Goal: Information Seeking & Learning: Learn about a topic

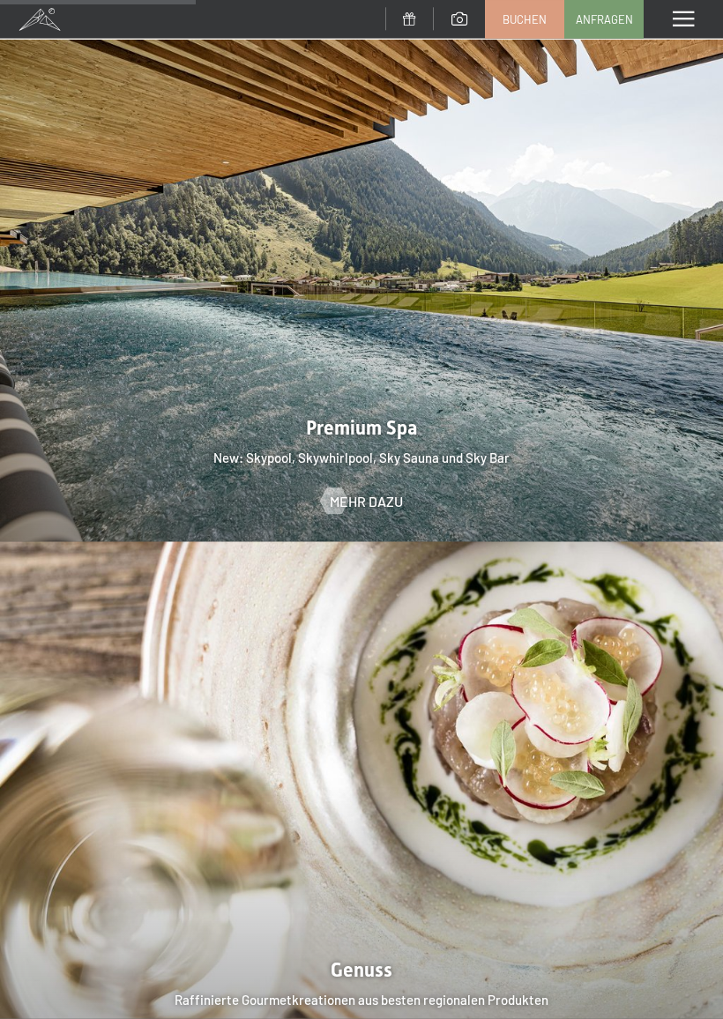
scroll to position [2162, 0]
click at [397, 491] on span "Mehr dazu" at bounding box center [366, 500] width 73 height 19
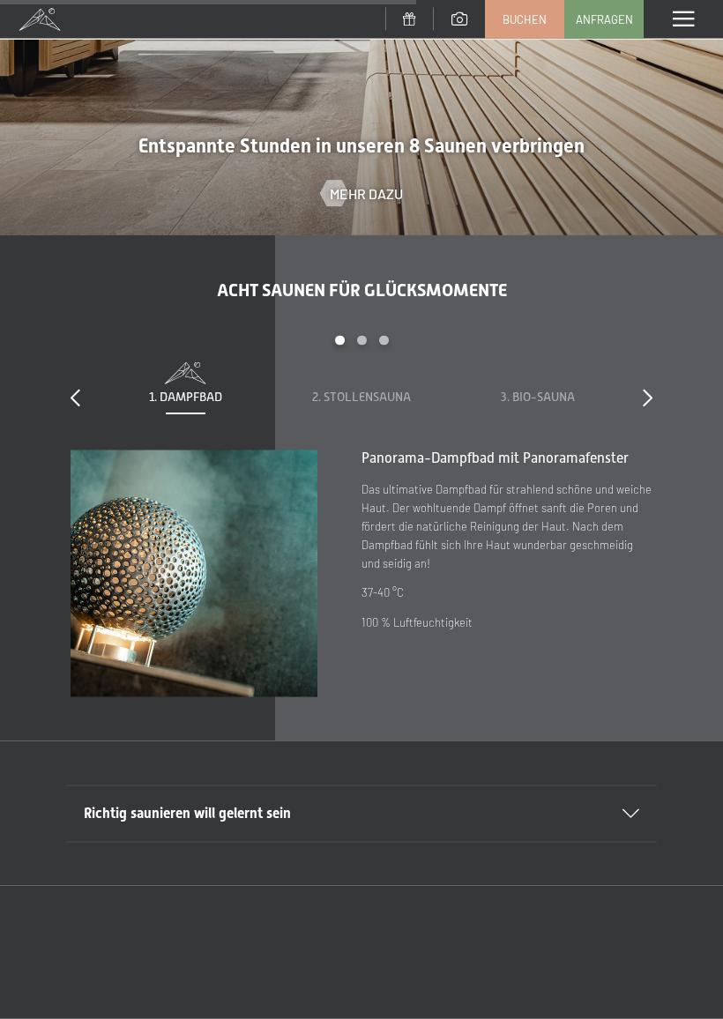
scroll to position [3838, 0]
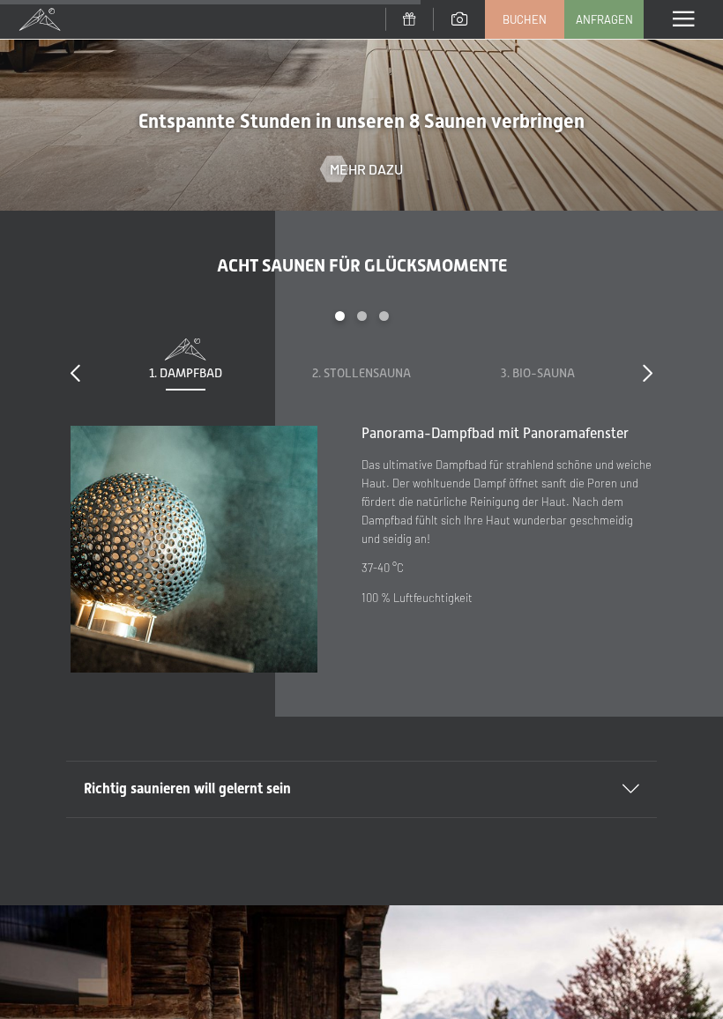
click at [650, 367] on icon at bounding box center [647, 373] width 10 height 18
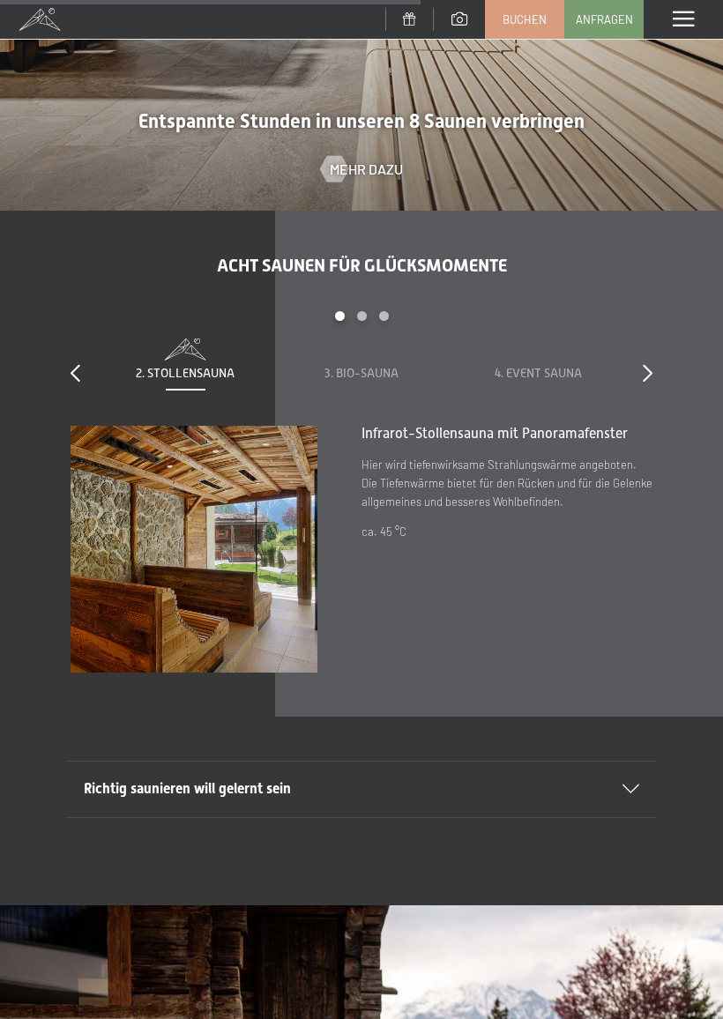
click at [651, 367] on icon at bounding box center [647, 373] width 10 height 18
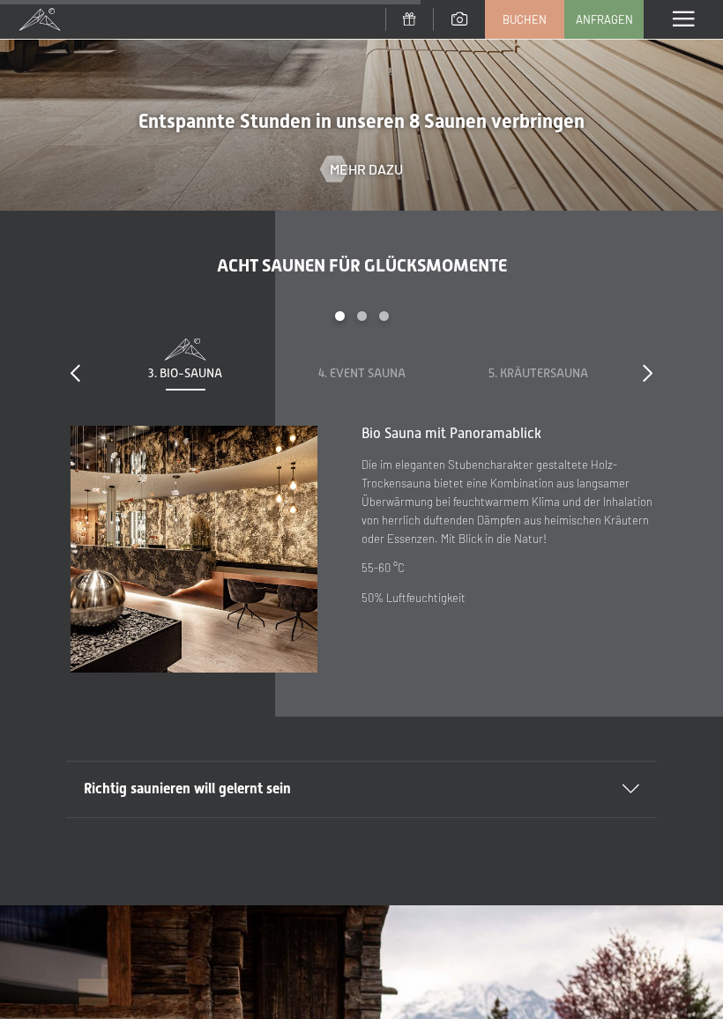
click at [79, 364] on icon at bounding box center [75, 373] width 10 height 18
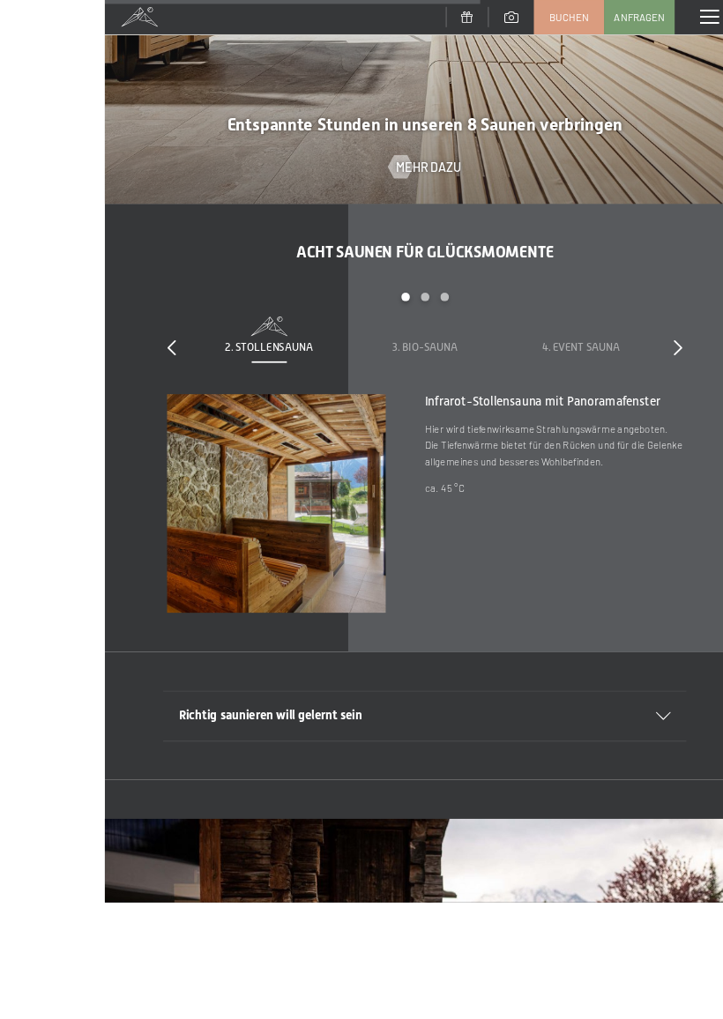
scroll to position [3869, 0]
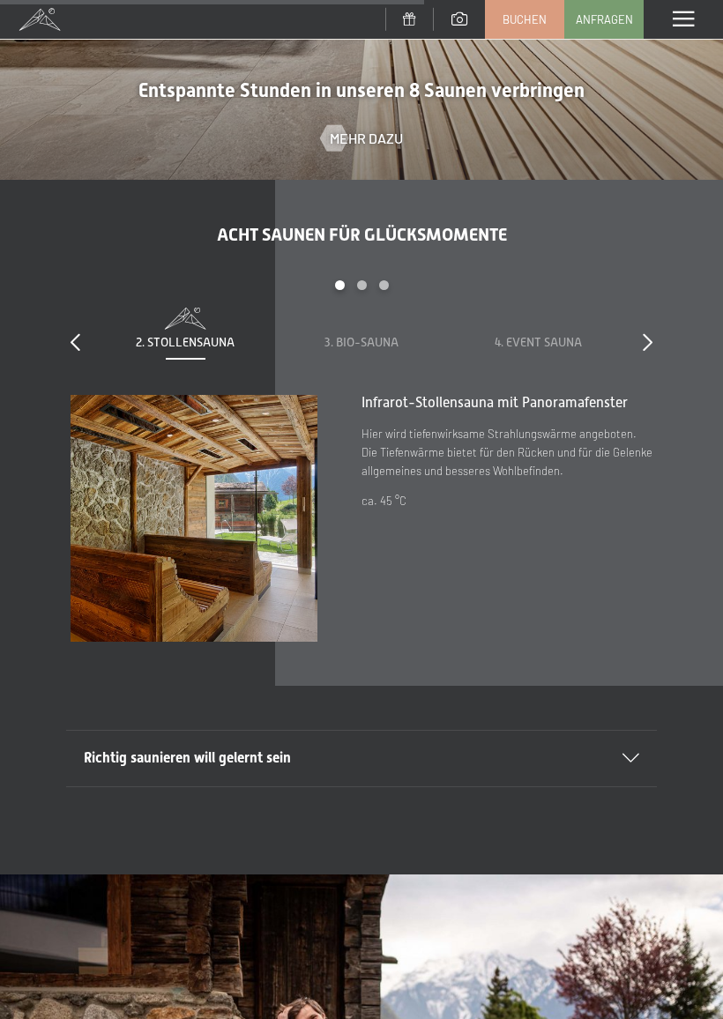
click at [375, 343] on span "3. Bio-Sauna" at bounding box center [361, 342] width 74 height 14
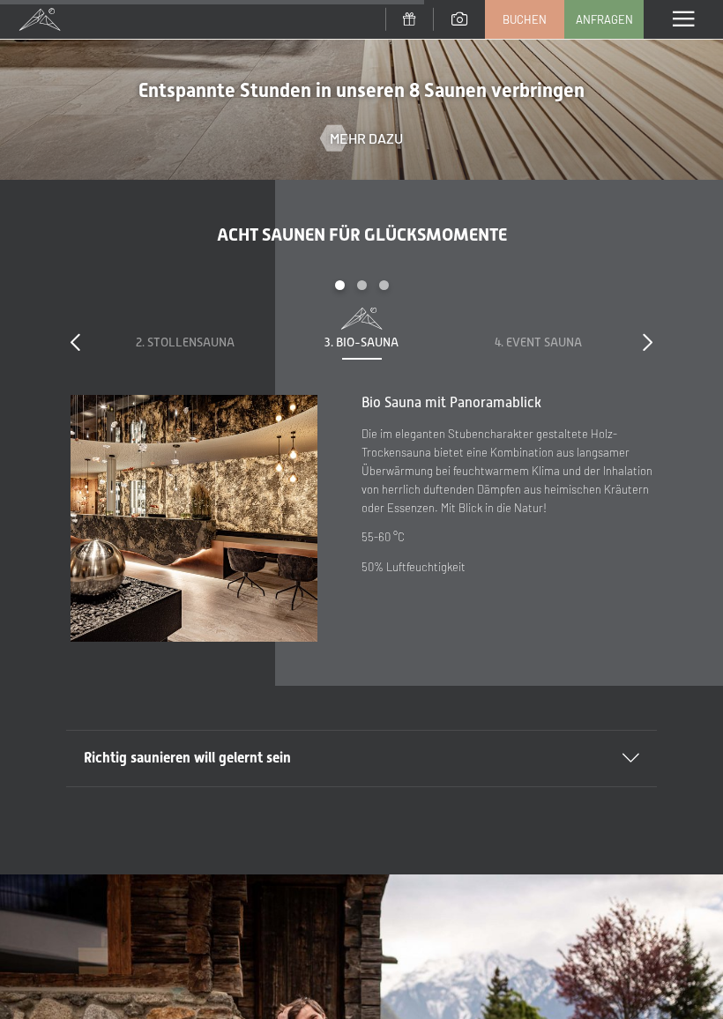
click at [560, 337] on span "4. Event Sauna" at bounding box center [537, 342] width 87 height 14
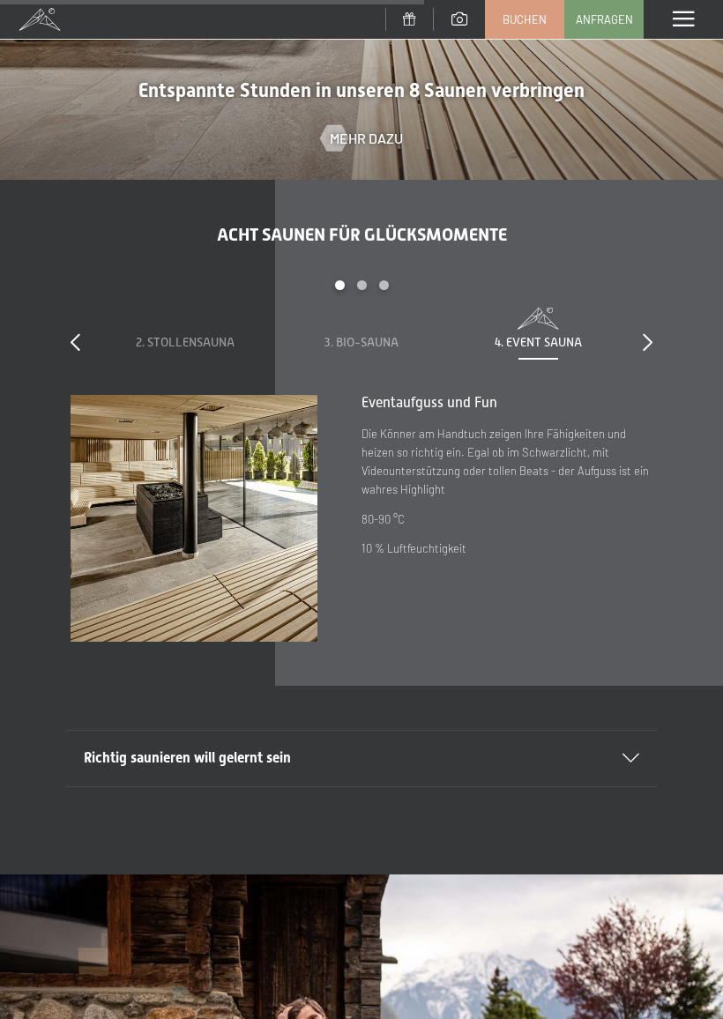
click at [643, 339] on icon at bounding box center [647, 342] width 10 height 18
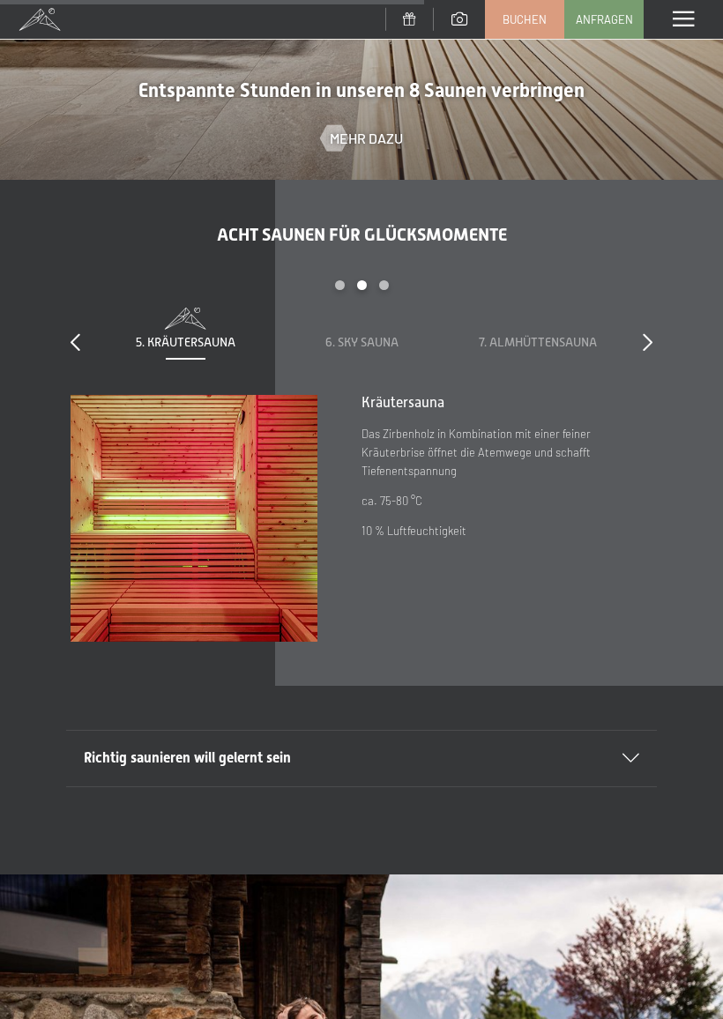
click at [545, 335] on span "7. Almhüttensauna" at bounding box center [537, 342] width 118 height 14
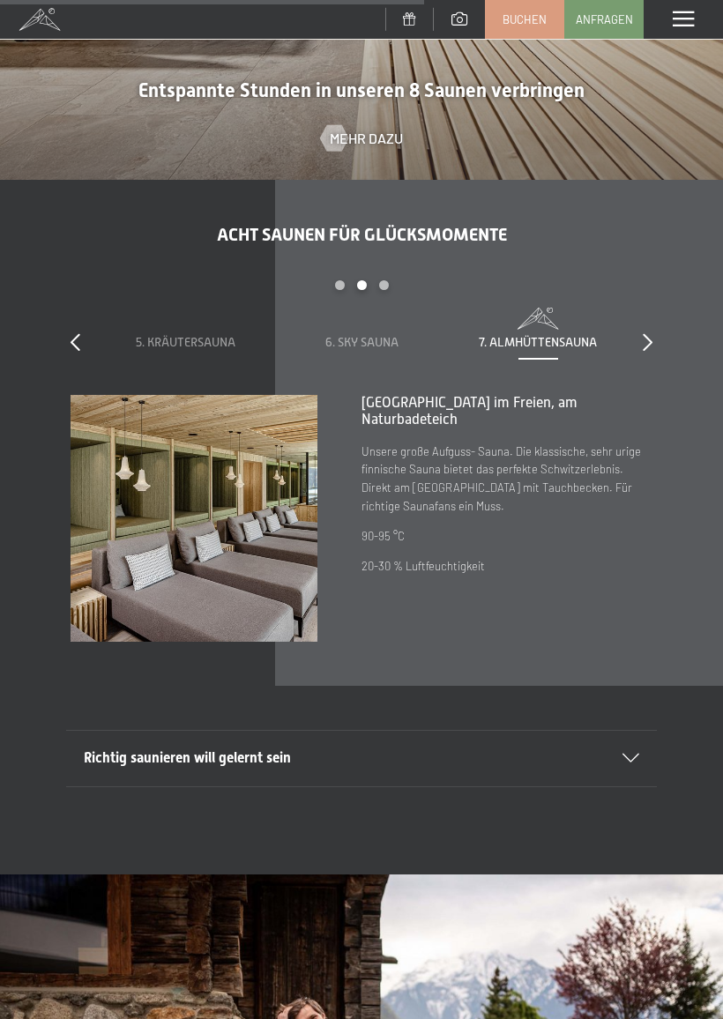
click at [194, 320] on div "5. Kräutersauna" at bounding box center [185, 330] width 141 height 44
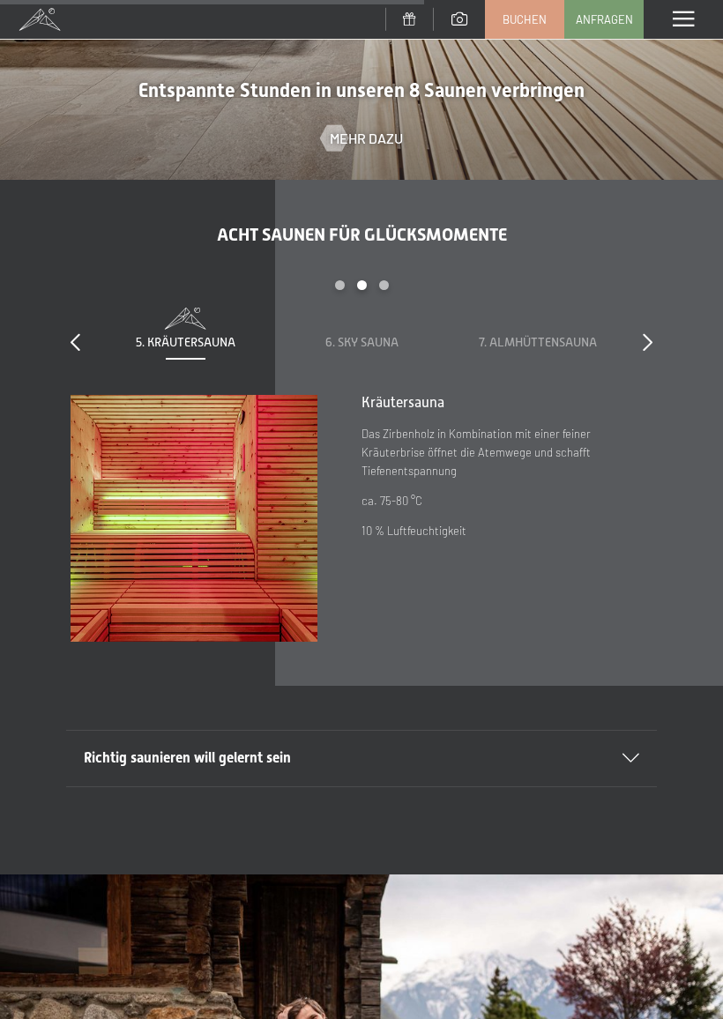
click at [651, 333] on icon at bounding box center [647, 342] width 10 height 18
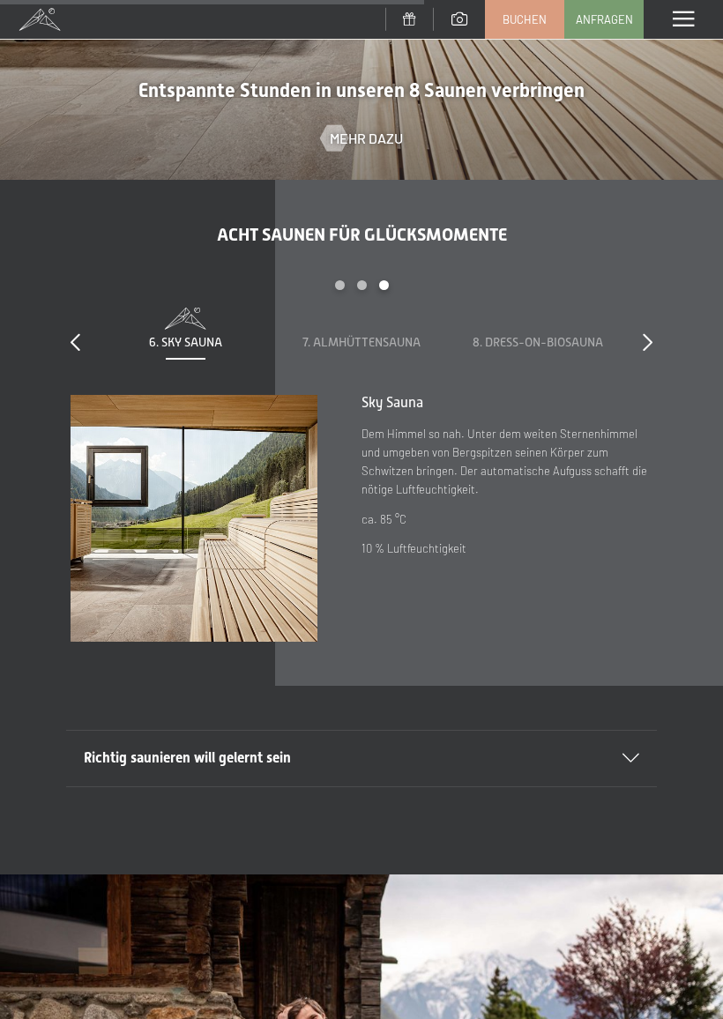
click at [571, 336] on span "8. Dress-on-Biosauna" at bounding box center [537, 342] width 130 height 14
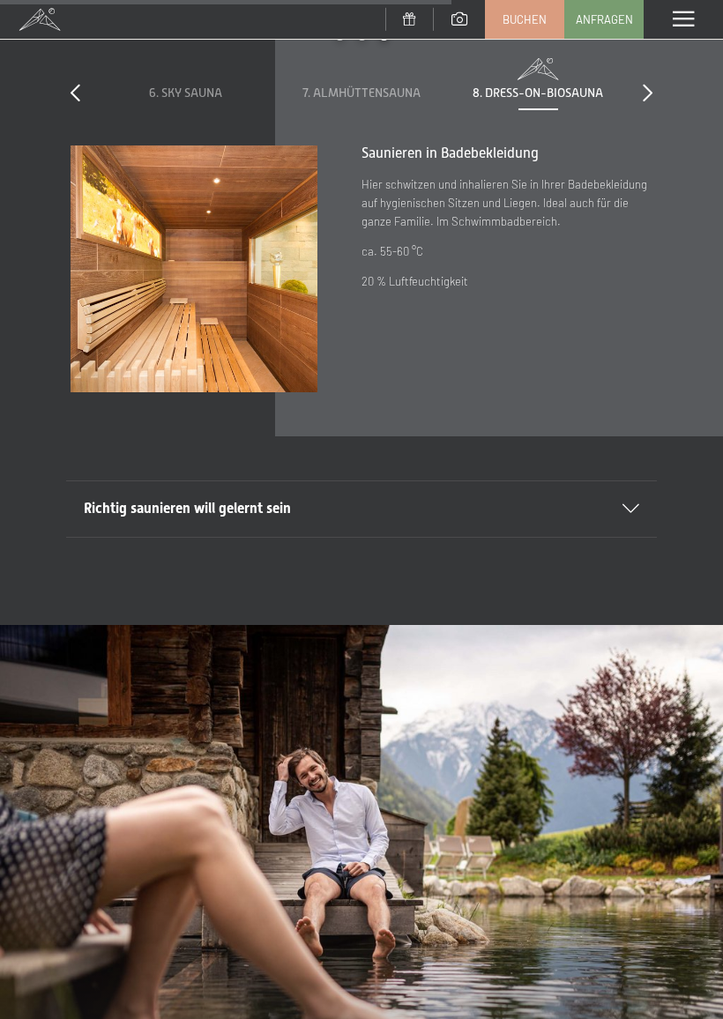
scroll to position [4121, 0]
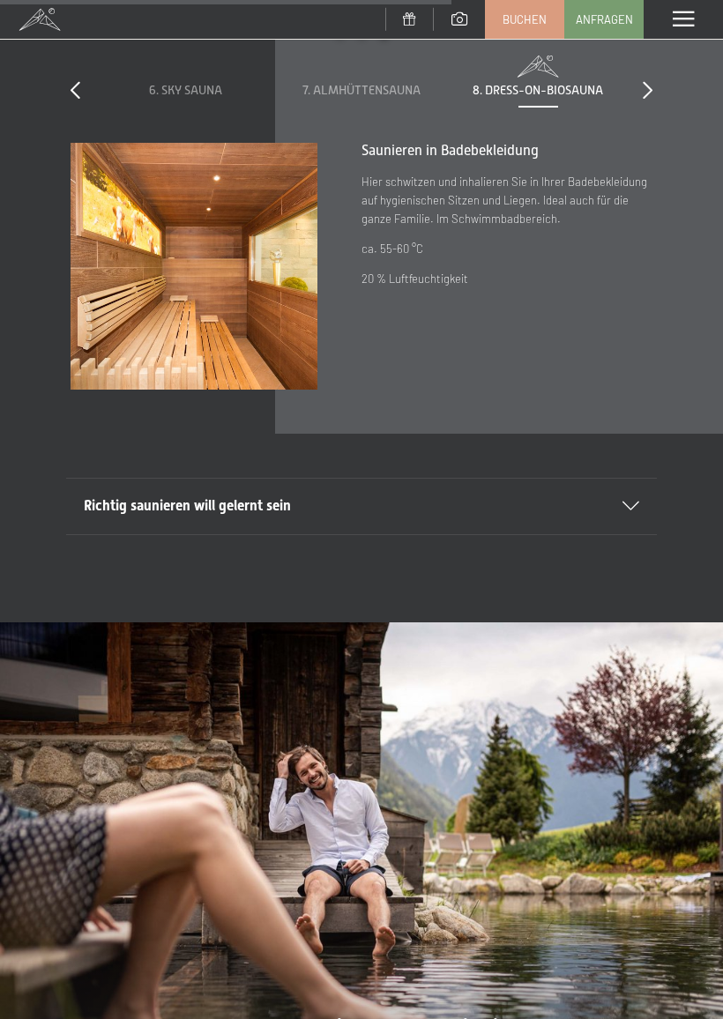
click at [633, 501] on icon at bounding box center [630, 505] width 17 height 9
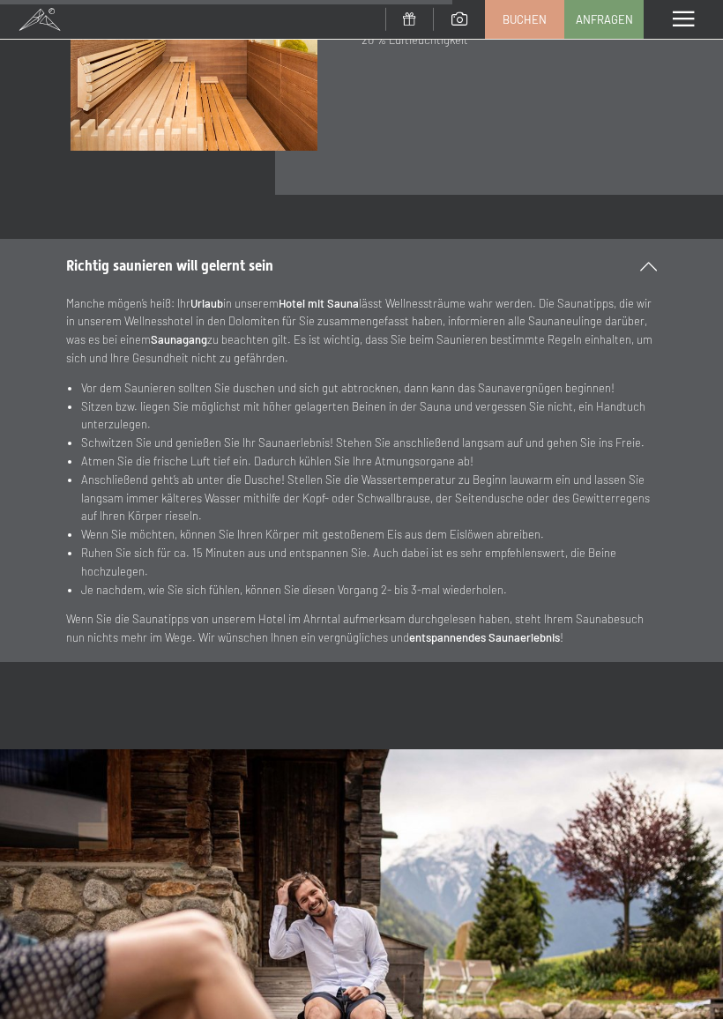
scroll to position [4361, 0]
click at [660, 635] on section "Richtig saunieren will gelernt sein Manche mögen’s heiß: Ihr Urlaub in unserem …" at bounding box center [361, 449] width 723 height 422
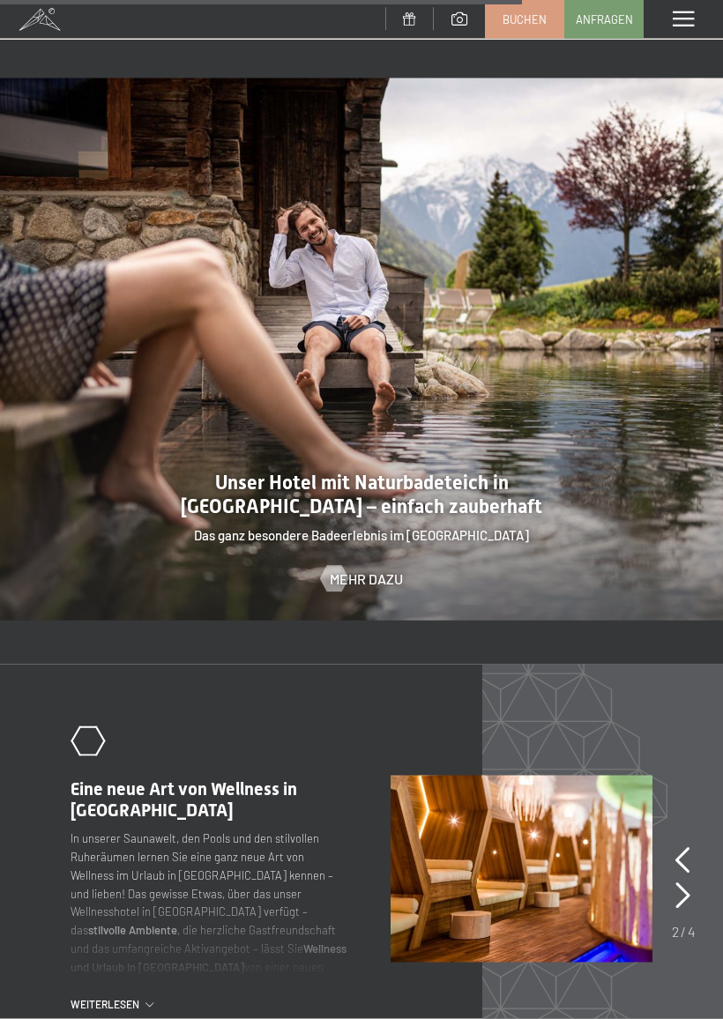
scroll to position [5032, 0]
click at [382, 573] on span "Mehr dazu" at bounding box center [366, 577] width 73 height 19
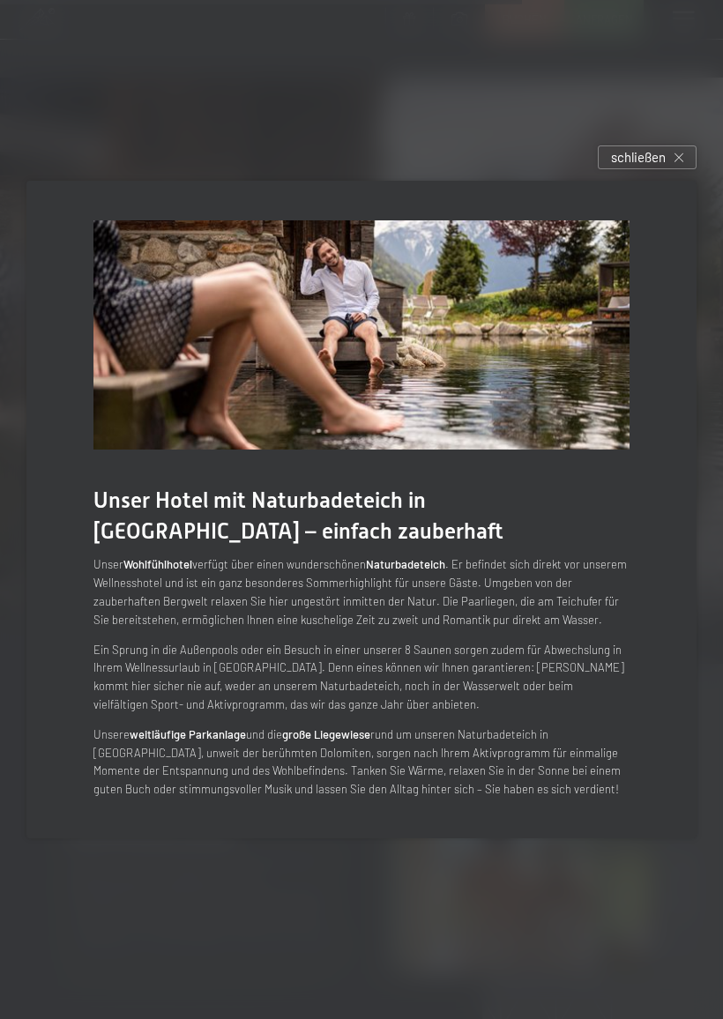
click at [685, 163] on div "schließen" at bounding box center [646, 157] width 99 height 24
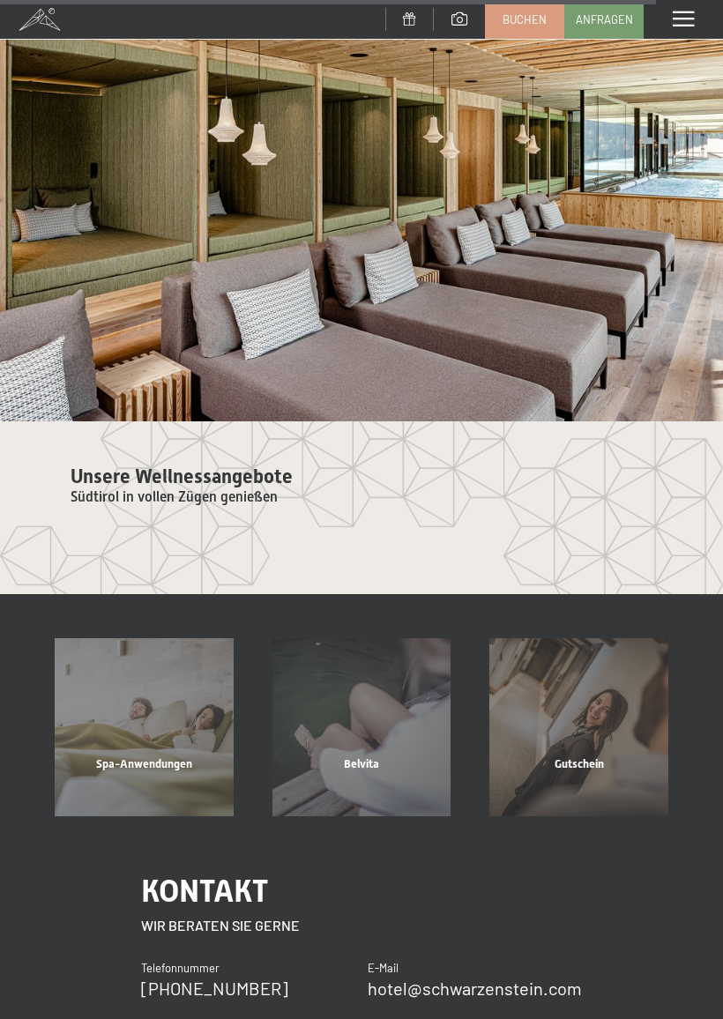
scroll to position [6449, 0]
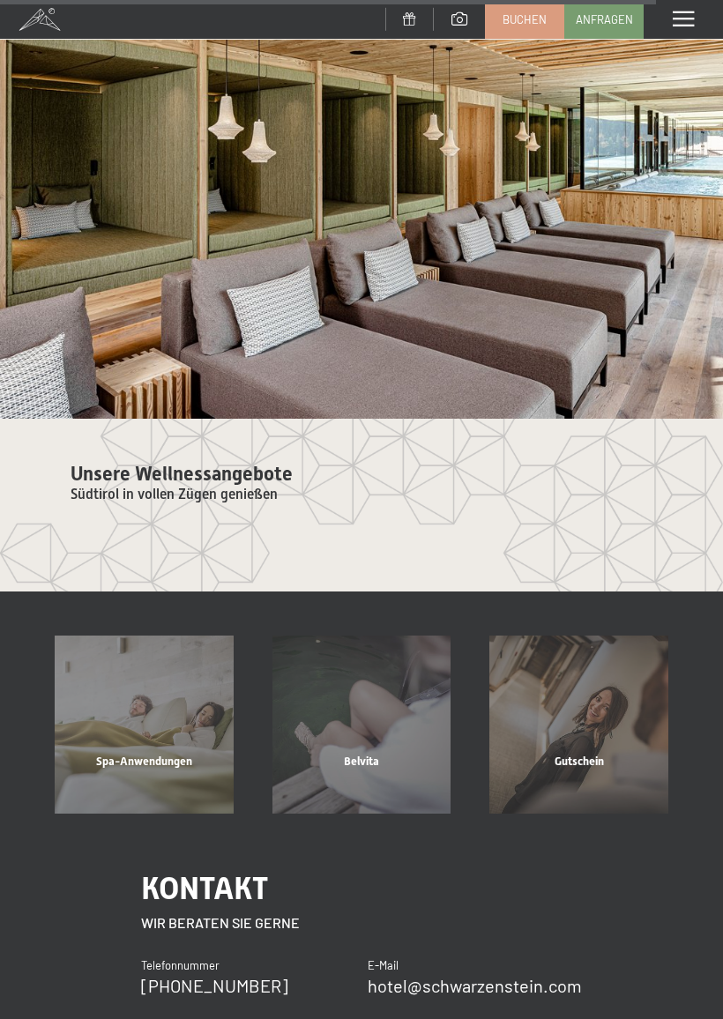
click at [375, 753] on div "Belvita" at bounding box center [362, 783] width 218 height 60
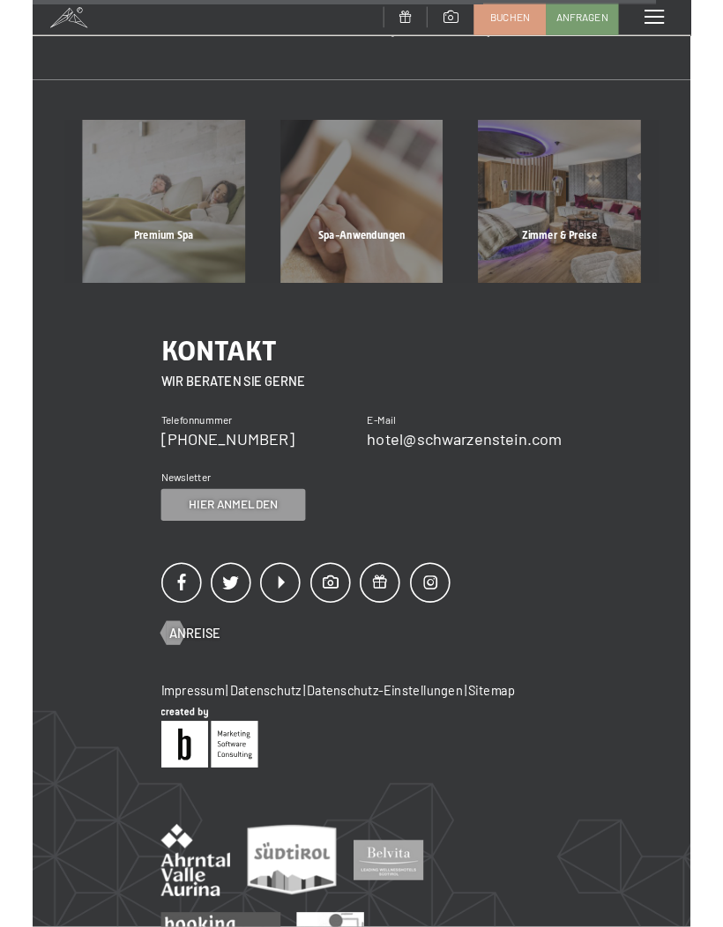
scroll to position [2177, 0]
